Goal: Navigation & Orientation: Find specific page/section

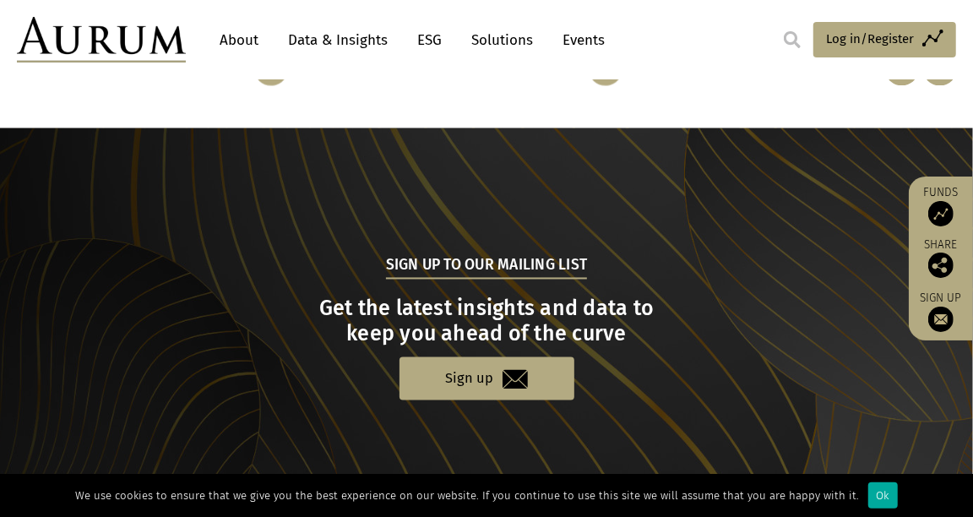
scroll to position [1815, 0]
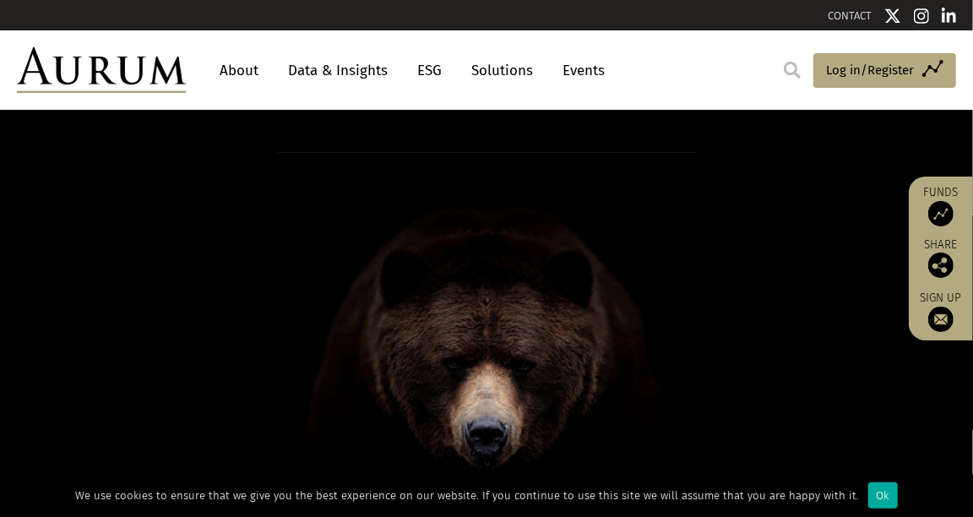
click at [231, 84] on link "About" at bounding box center [239, 70] width 56 height 31
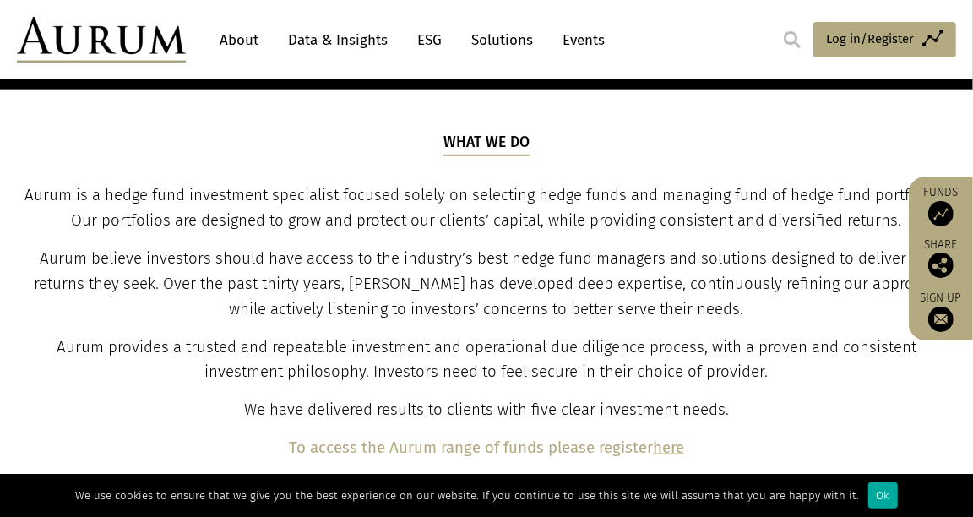
scroll to position [624, 0]
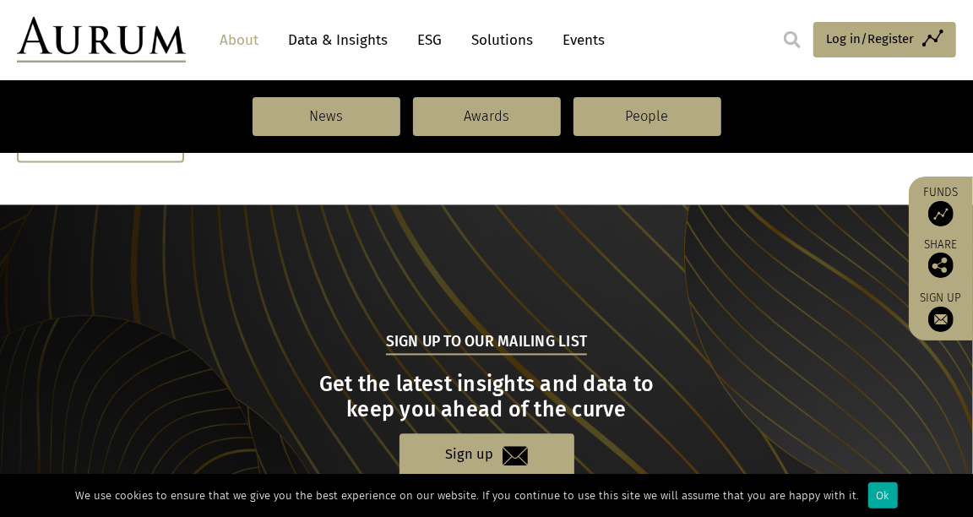
scroll to position [1995, 0]
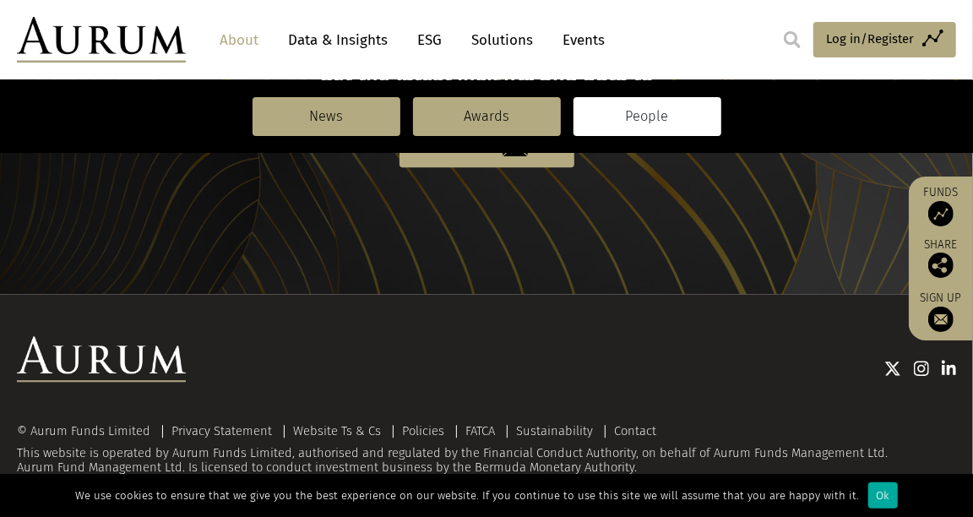
click at [645, 122] on link "People" at bounding box center [648, 116] width 148 height 39
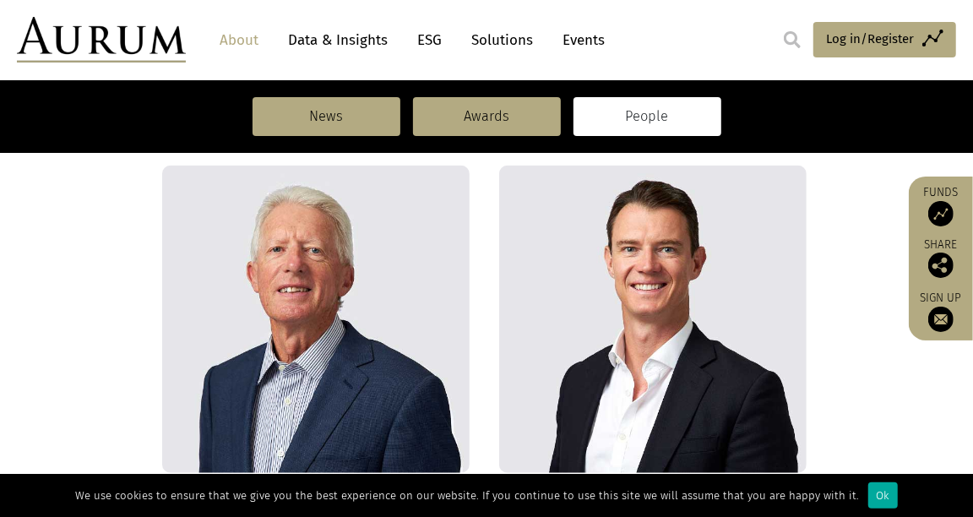
scroll to position [456, 0]
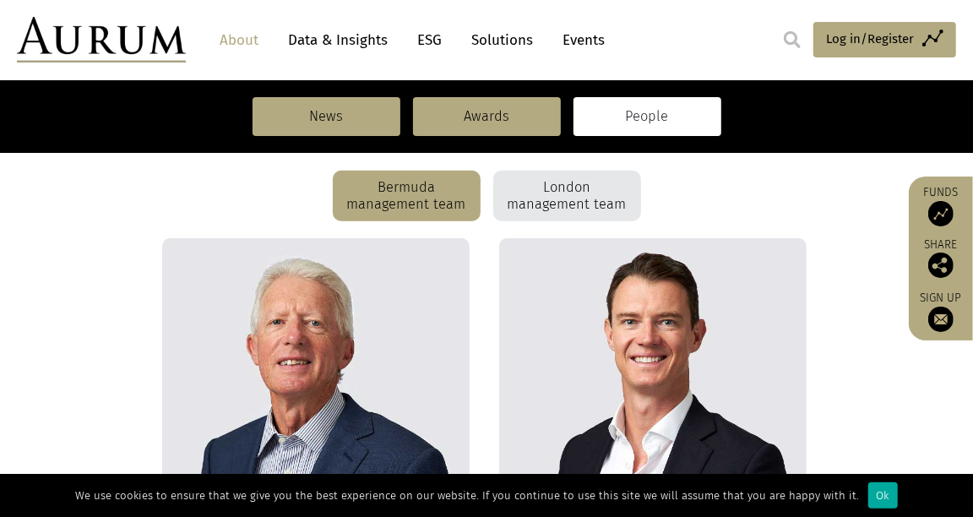
click at [529, 206] on div "London management team" at bounding box center [567, 196] width 148 height 51
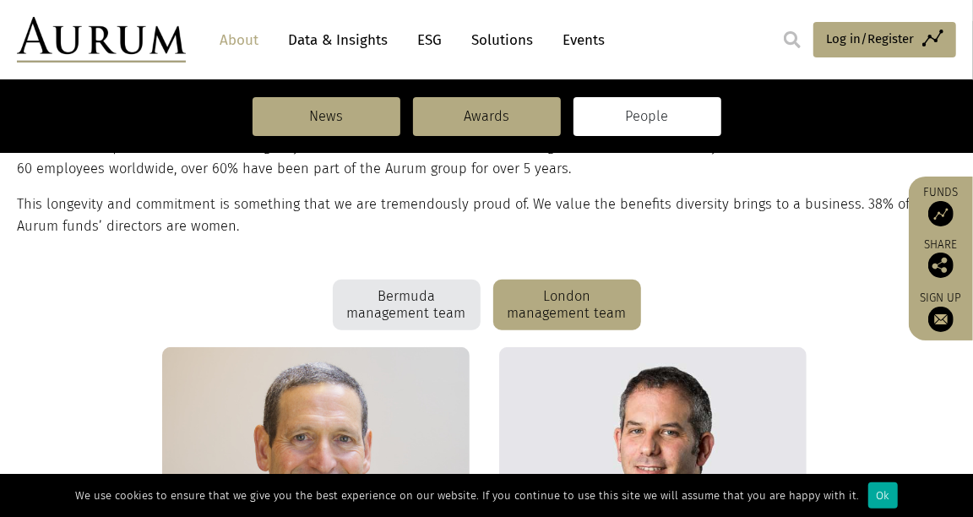
scroll to position [0, 0]
